Goal: Information Seeking & Learning: Find specific fact

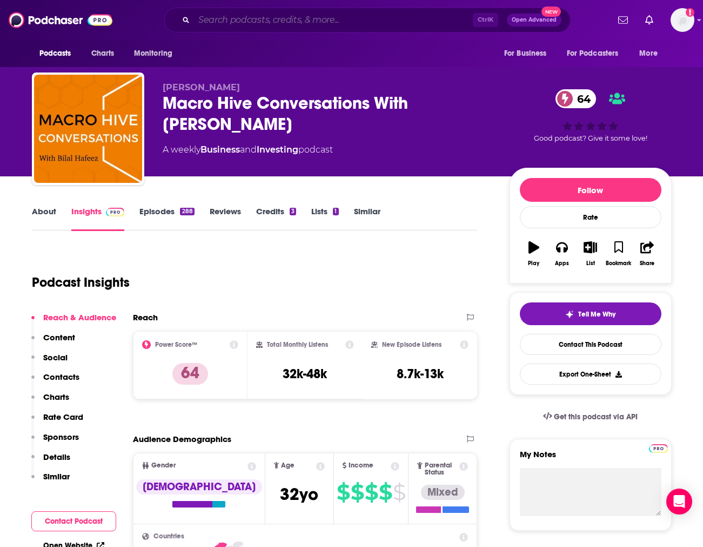
click at [321, 23] on input "Search podcasts, credits, & more..." at bounding box center [333, 19] width 279 height 17
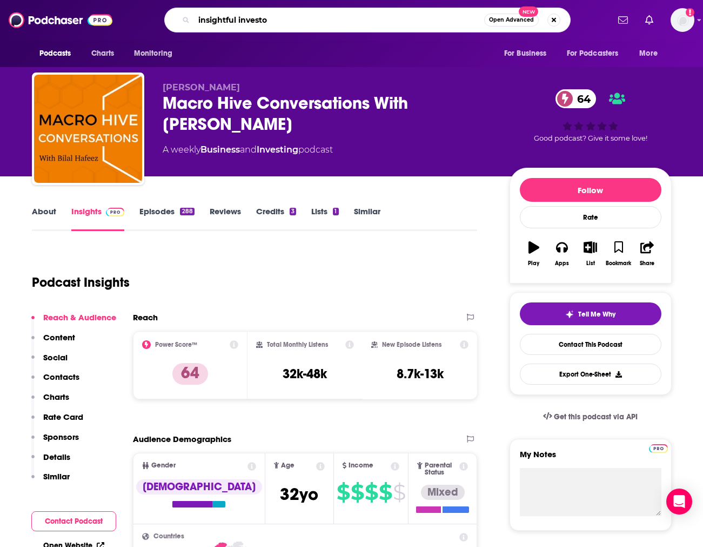
type input "insightful investor"
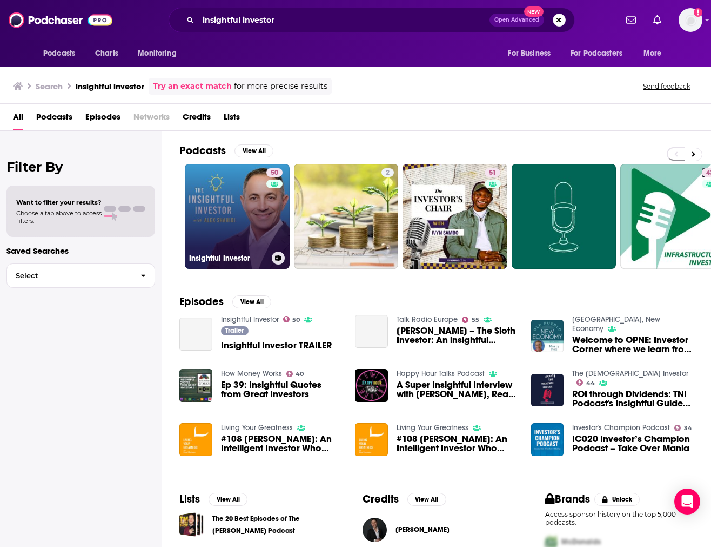
click at [254, 222] on link "50 Insightful Investor" at bounding box center [237, 216] width 105 height 105
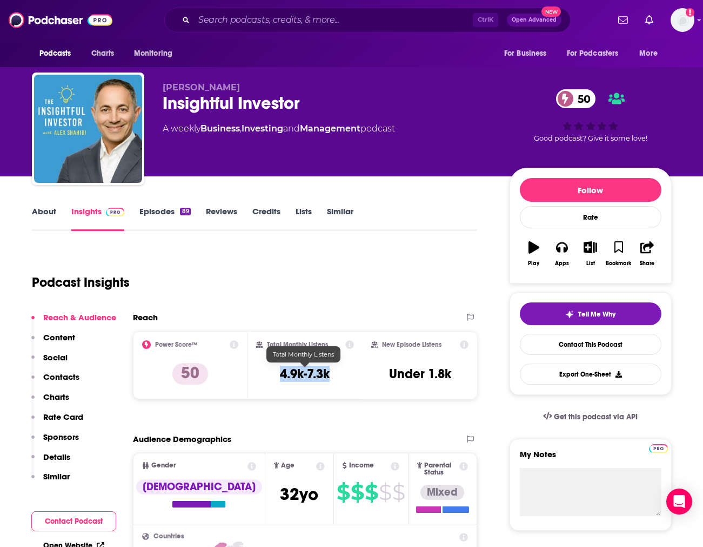
drag, startPoint x: 281, startPoint y: 370, endPoint x: 336, endPoint y: 371, distance: 55.7
click at [336, 371] on div "Total Monthly Listens 4.9k-7.3k" at bounding box center [305, 365] width 98 height 50
copy h3 "4.9k-7.3k"
click at [467, 102] on div "Insightful Investor 50" at bounding box center [328, 102] width 330 height 21
